Goal: Transaction & Acquisition: Purchase product/service

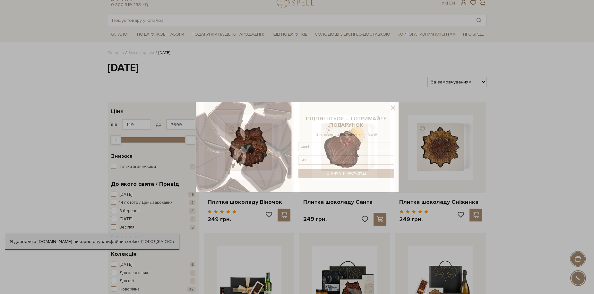
scroll to position [32, 0]
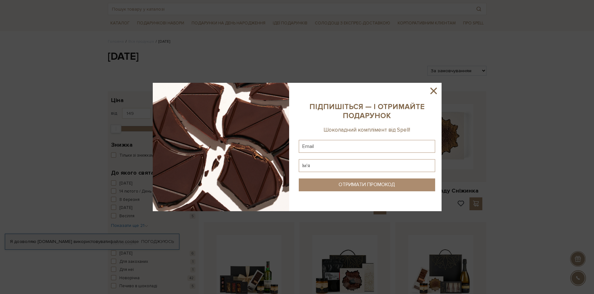
click at [433, 92] on icon at bounding box center [434, 91] width 6 height 6
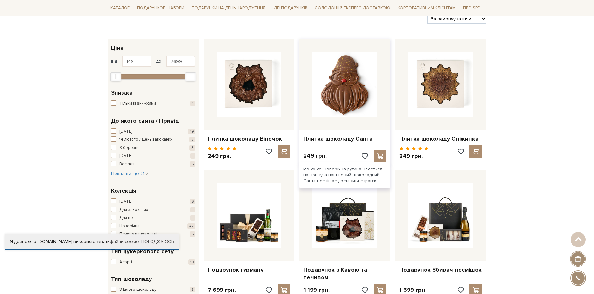
scroll to position [0, 0]
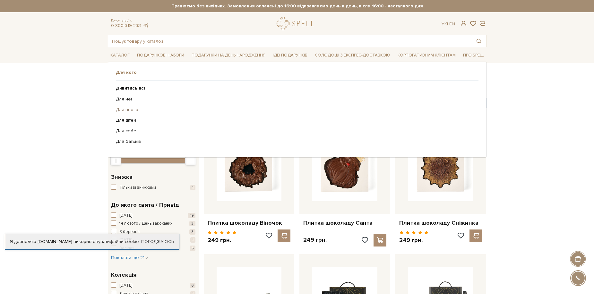
click at [131, 110] on link "Для нього" at bounding box center [295, 110] width 358 height 6
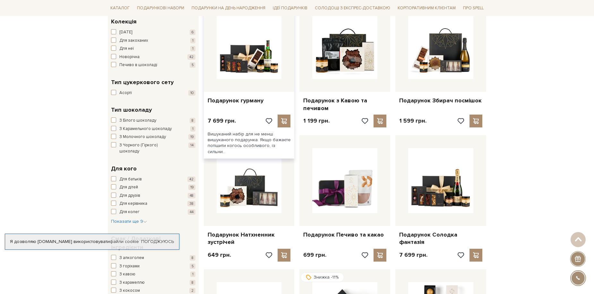
scroll to position [257, 0]
